Goal: Book appointment/travel/reservation

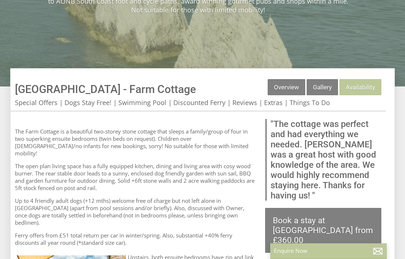
scroll to position [178, 0]
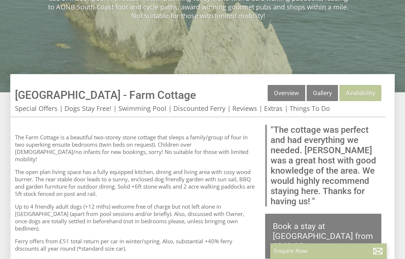
click at [357, 97] on link "Availability" at bounding box center [361, 93] width 42 height 16
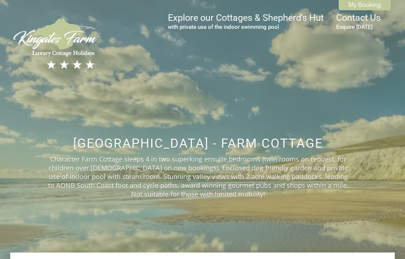
click at [68, 43] on img at bounding box center [55, 44] width 91 height 54
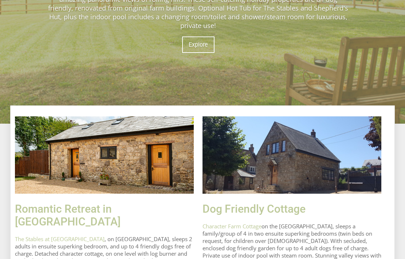
scroll to position [201, 0]
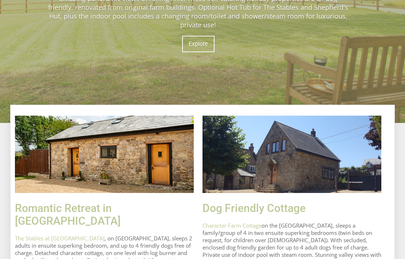
click at [144, 173] on img at bounding box center [104, 154] width 179 height 77
click at [153, 160] on img at bounding box center [104, 154] width 179 height 77
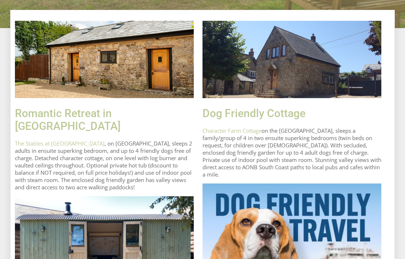
scroll to position [299, 0]
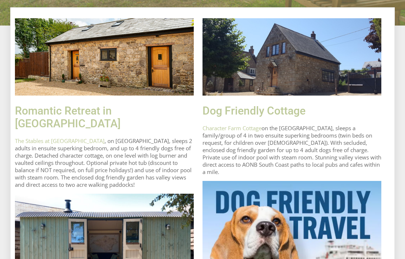
click at [121, 117] on link "Romantic Retreat in [GEOGRAPHIC_DATA]" at bounding box center [68, 117] width 106 height 26
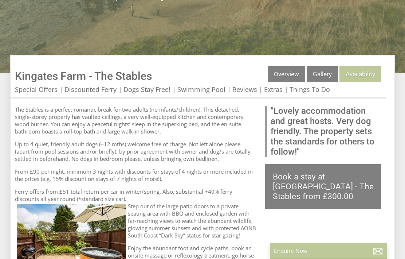
scroll to position [199, 0]
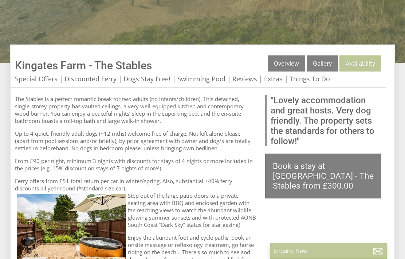
click at [362, 69] on link "Availability" at bounding box center [361, 63] width 42 height 16
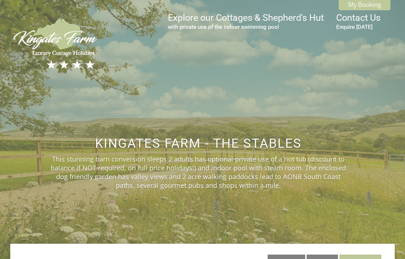
click at [71, 50] on img at bounding box center [55, 44] width 91 height 54
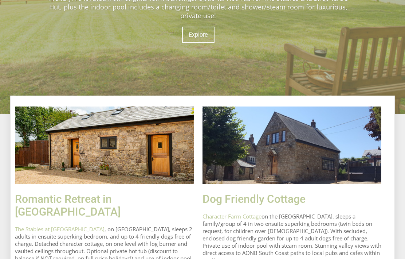
scroll to position [211, 0]
click at [304, 157] on img at bounding box center [292, 144] width 179 height 77
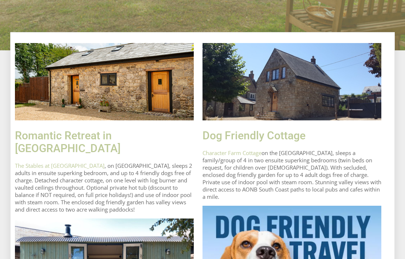
scroll to position [300, 0]
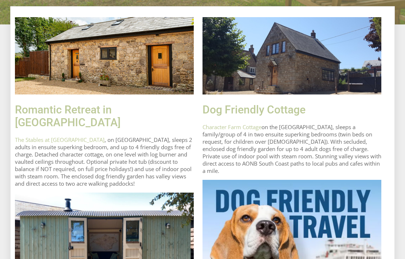
click at [277, 111] on link "Dog Friendly Cottage" at bounding box center [254, 110] width 103 height 13
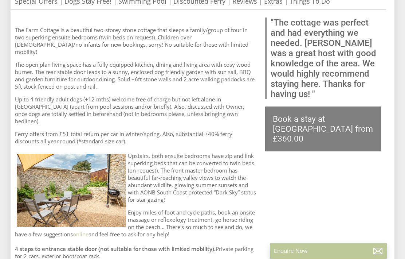
scroll to position [245, 0]
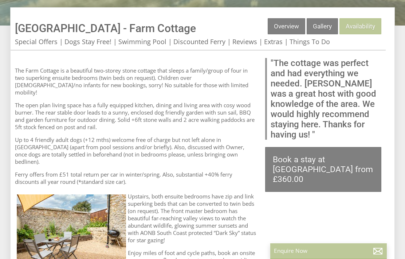
click at [327, 34] on link "Gallery" at bounding box center [322, 26] width 31 height 16
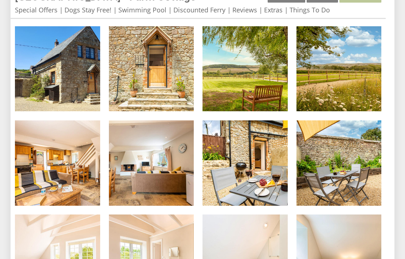
scroll to position [277, 0]
click at [80, 176] on img at bounding box center [57, 162] width 85 height 85
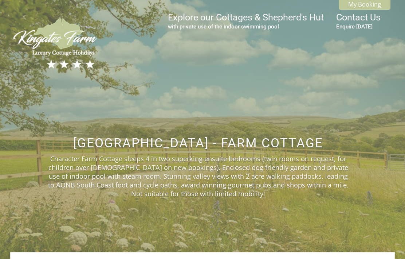
scroll to position [0, 0]
